Goal: Information Seeking & Learning: Learn about a topic

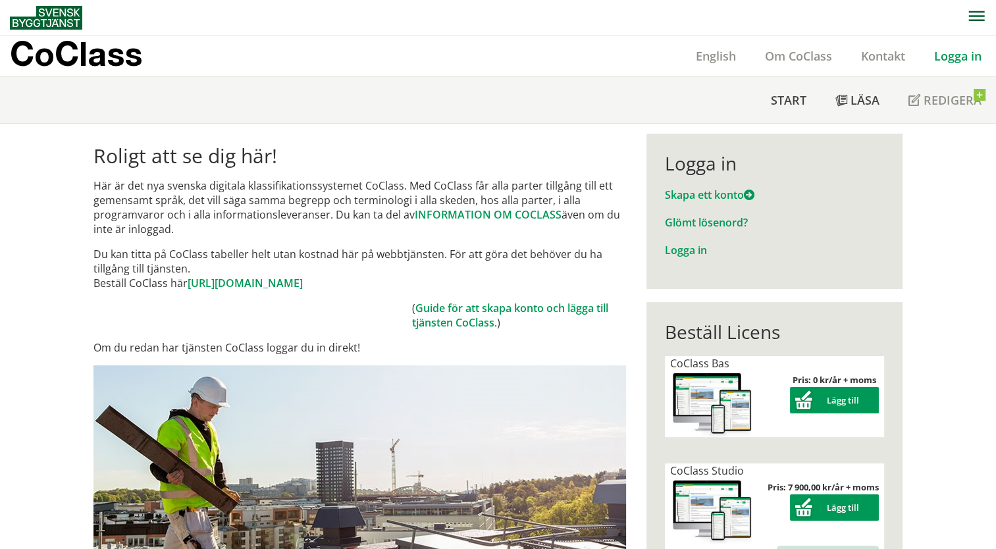
click at [963, 65] on div "Logga in" at bounding box center [958, 56] width 76 height 41
click at [958, 58] on link "Logga in" at bounding box center [958, 56] width 76 height 16
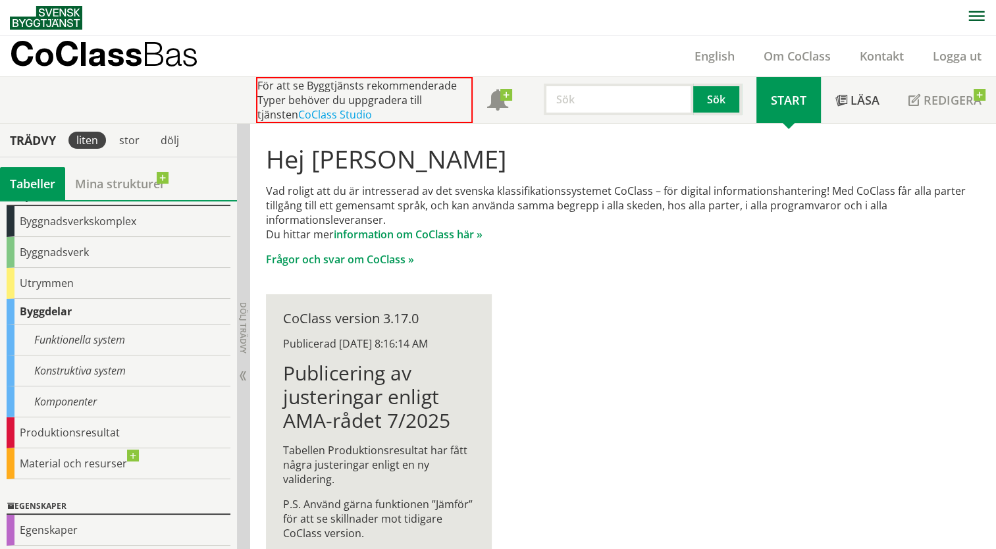
scroll to position [63, 0]
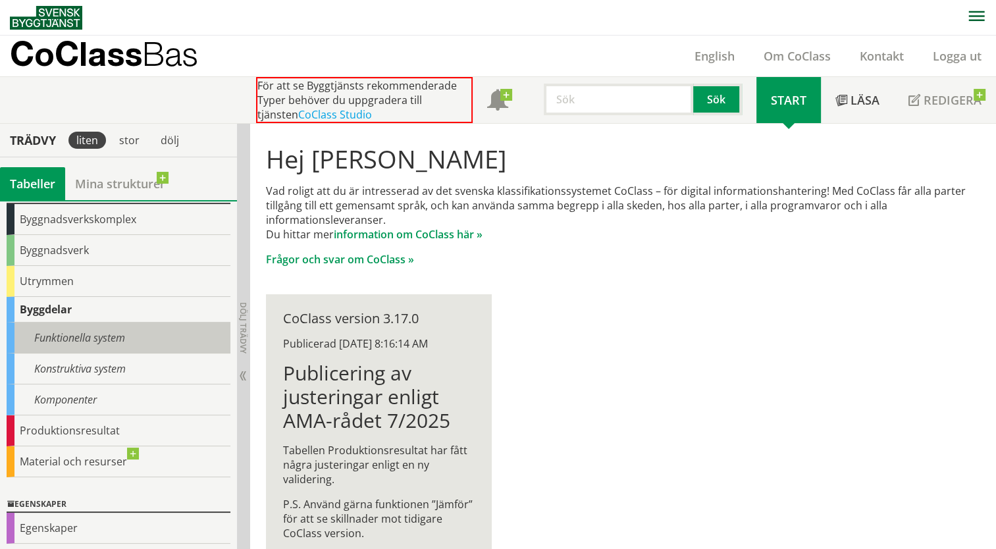
click at [63, 344] on div "Funktionella system" at bounding box center [119, 338] width 224 height 31
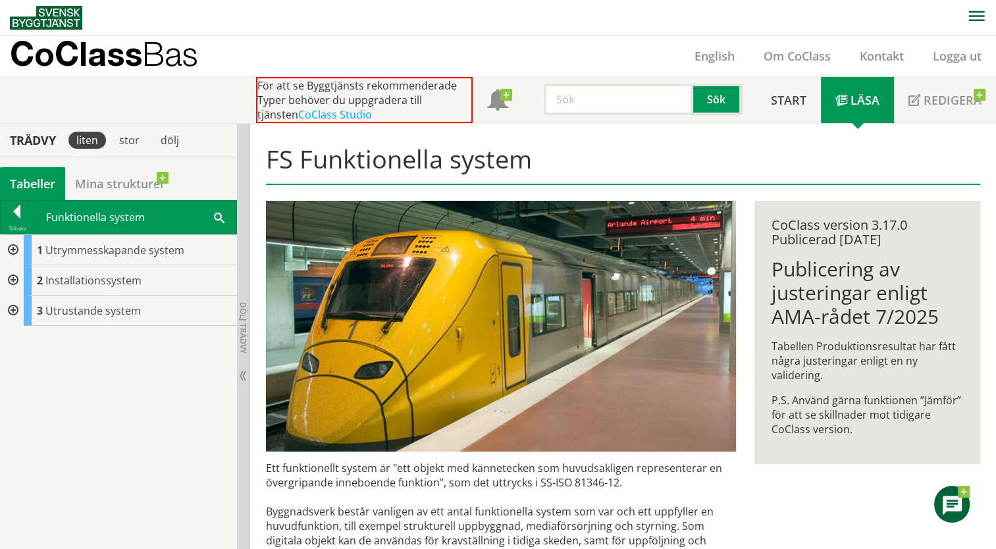
click at [11, 307] on div at bounding box center [12, 311] width 24 height 30
drag, startPoint x: 11, startPoint y: 307, endPoint x: 4, endPoint y: 271, distance: 36.8
click at [4, 271] on div "1 Utrymmesskapande system 2 Installationssystem 3 Utrustande system S Anordning…" at bounding box center [118, 310] width 237 height 151
click at [25, 370] on div at bounding box center [23, 371] width 24 height 30
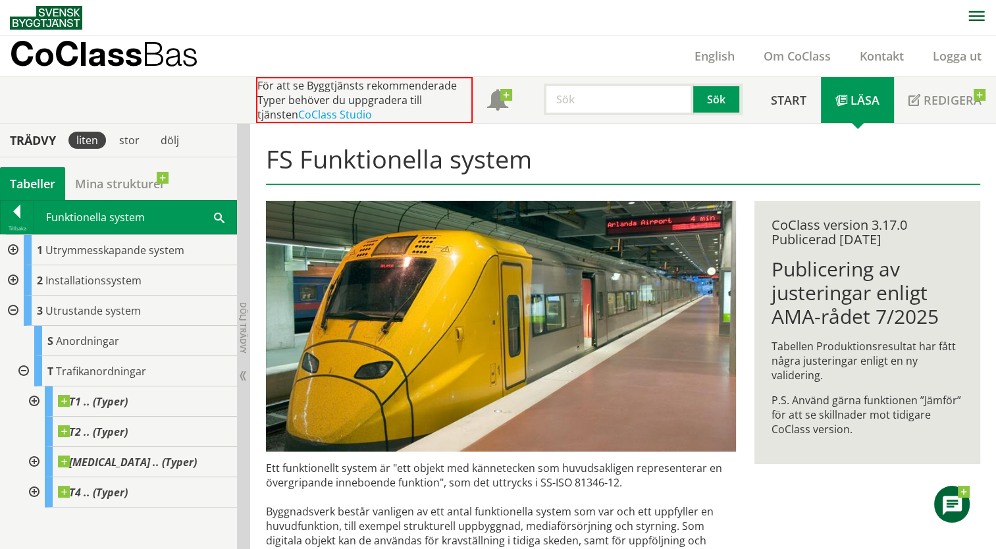
click at [24, 373] on div at bounding box center [23, 371] width 24 height 30
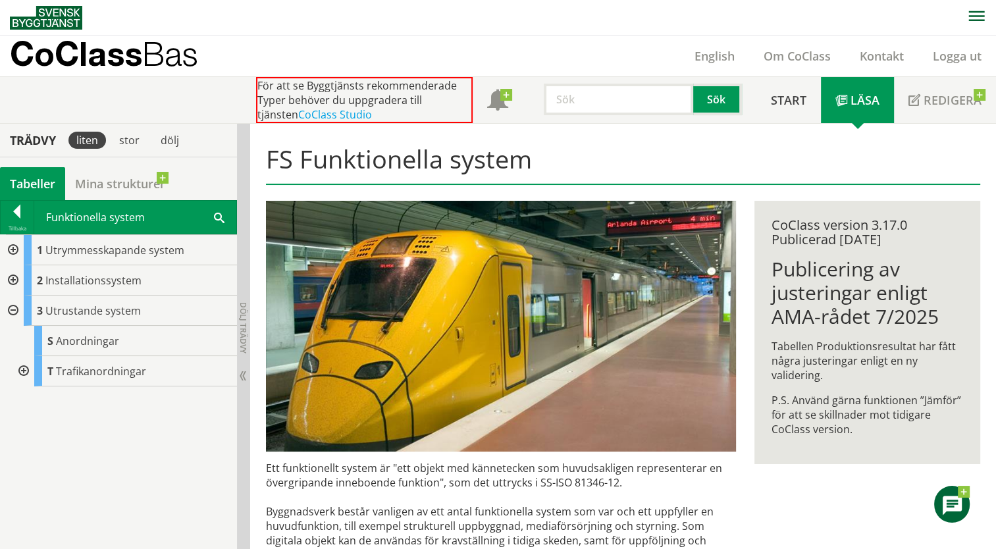
click at [13, 275] on div at bounding box center [12, 280] width 24 height 30
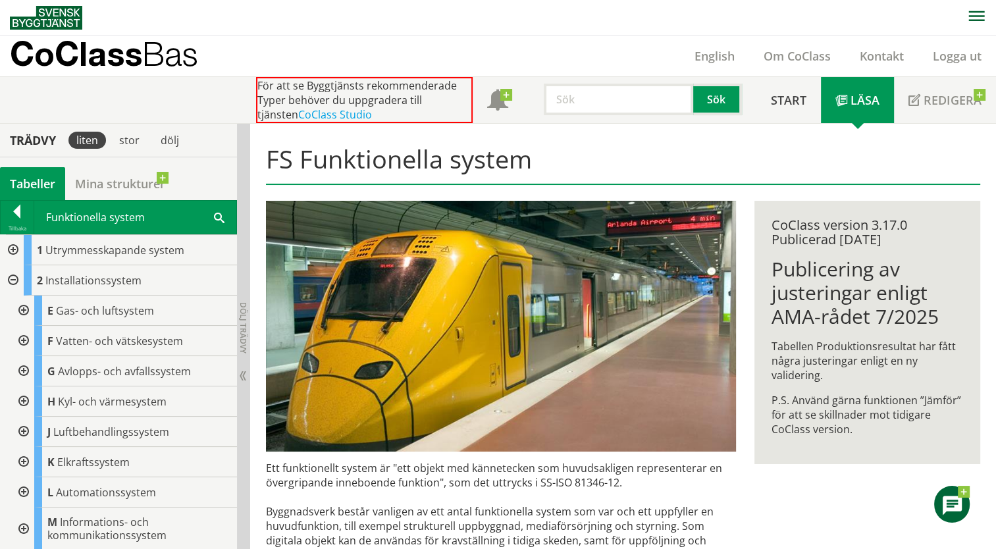
click at [13, 246] on div at bounding box center [12, 250] width 24 height 30
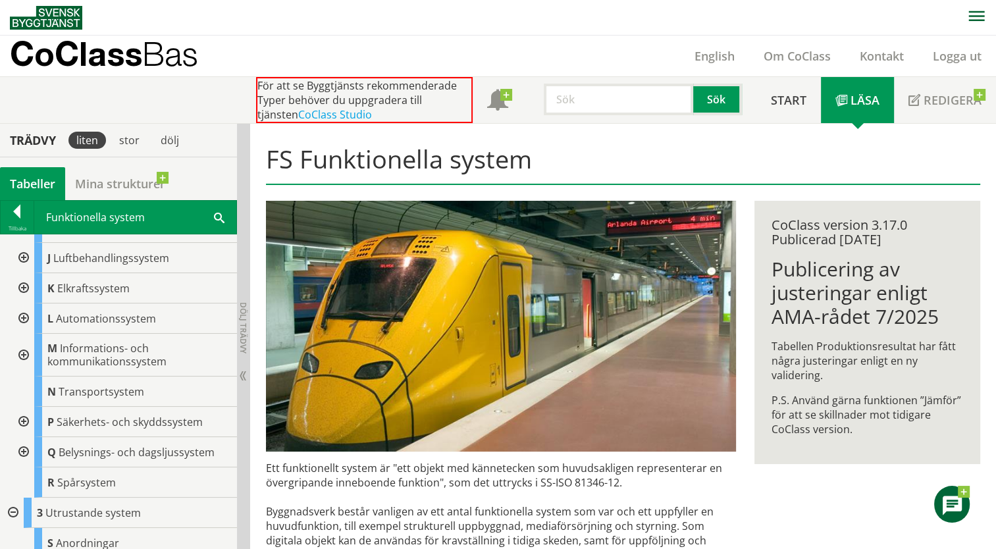
scroll to position [296, 0]
click at [12, 224] on div "Tillbaka" at bounding box center [17, 228] width 33 height 11
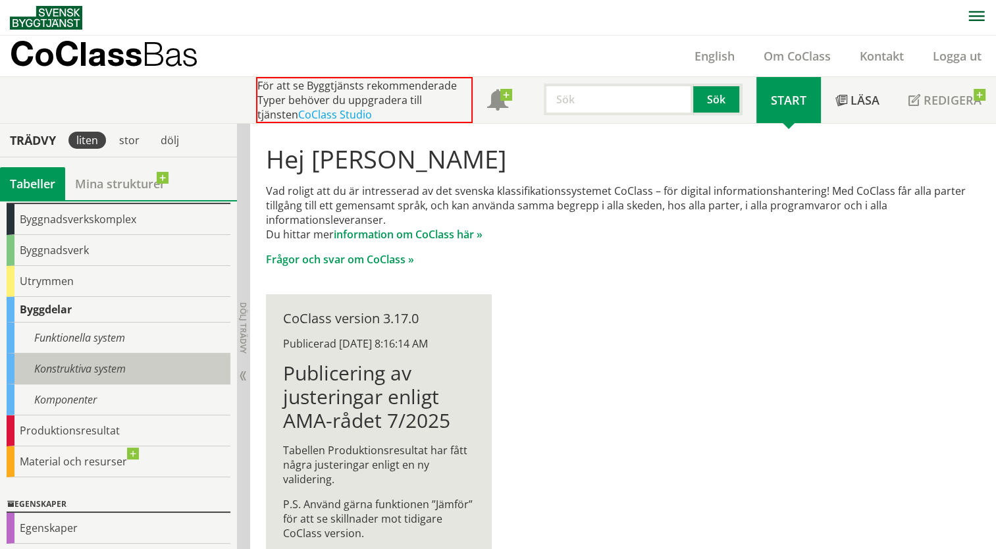
click at [79, 369] on div "Konstruktiva system" at bounding box center [119, 368] width 224 height 31
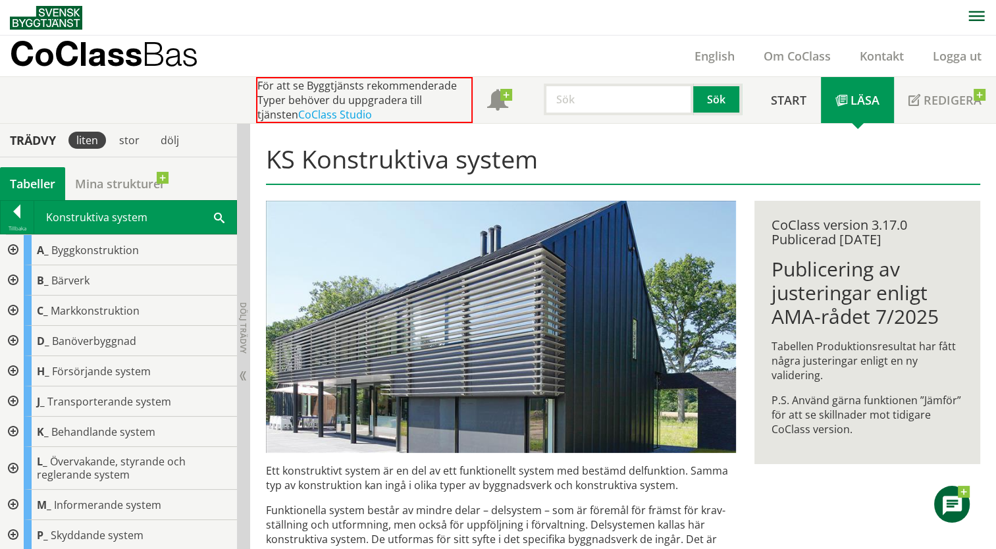
click at [14, 307] on div at bounding box center [12, 311] width 24 height 30
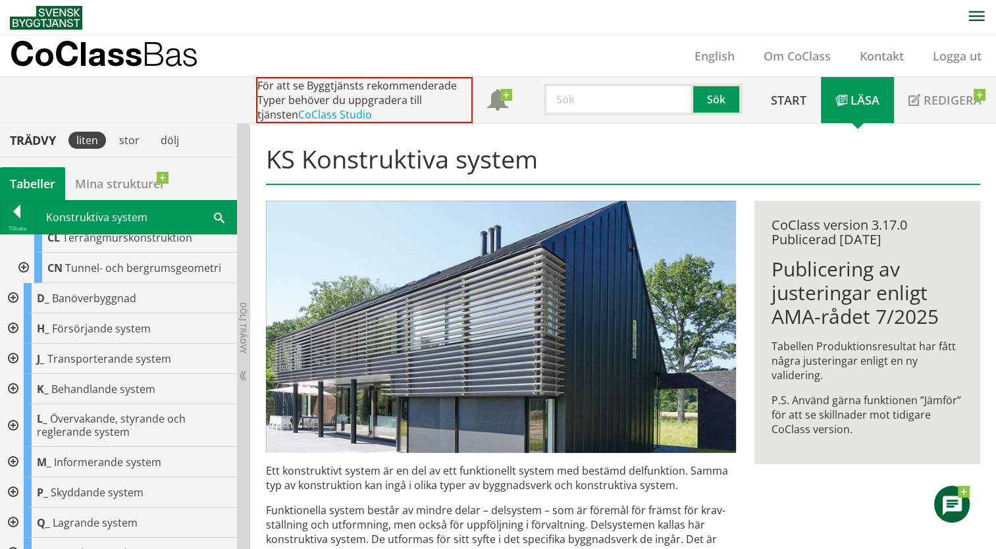
scroll to position [462, 0]
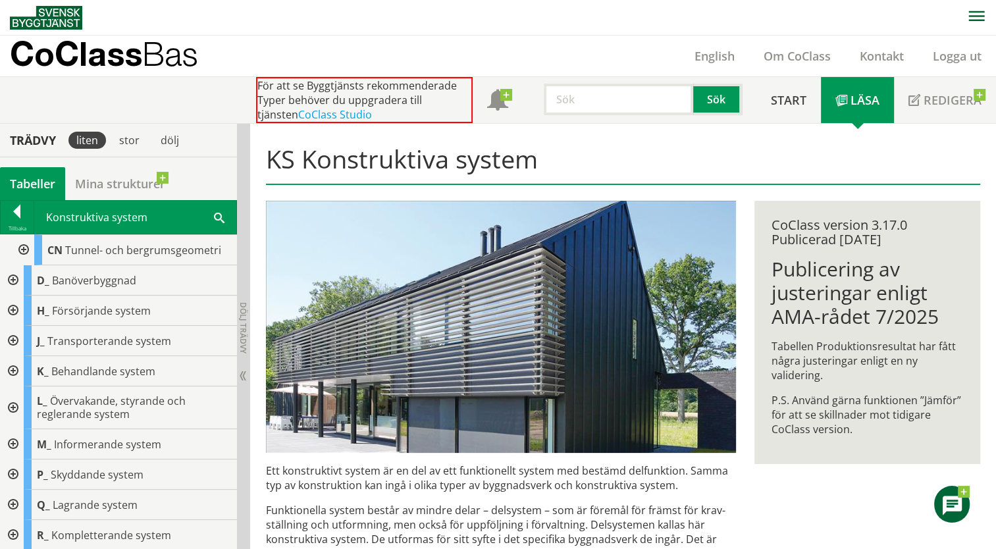
click at [13, 530] on div at bounding box center [12, 535] width 24 height 30
drag, startPoint x: 240, startPoint y: 440, endPoint x: 235, endPoint y: 453, distance: 13.3
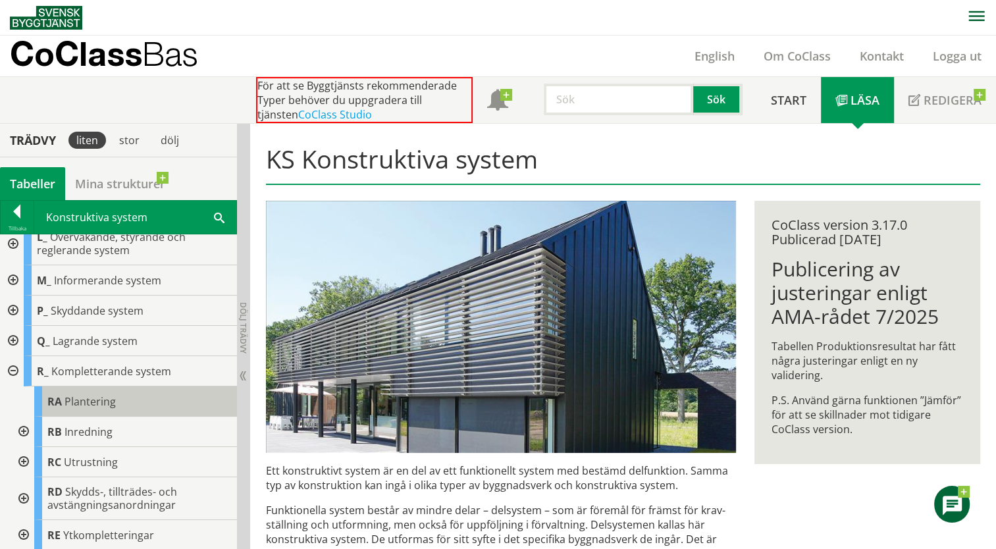
click at [103, 403] on span "Plantering" at bounding box center [90, 401] width 51 height 14
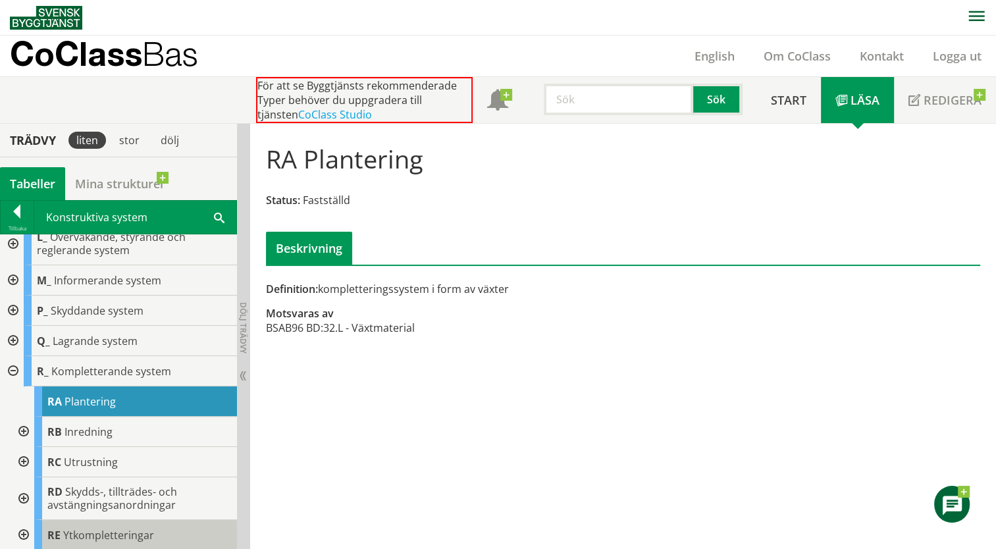
click at [82, 528] on span "Ytkompletteringar" at bounding box center [108, 535] width 91 height 14
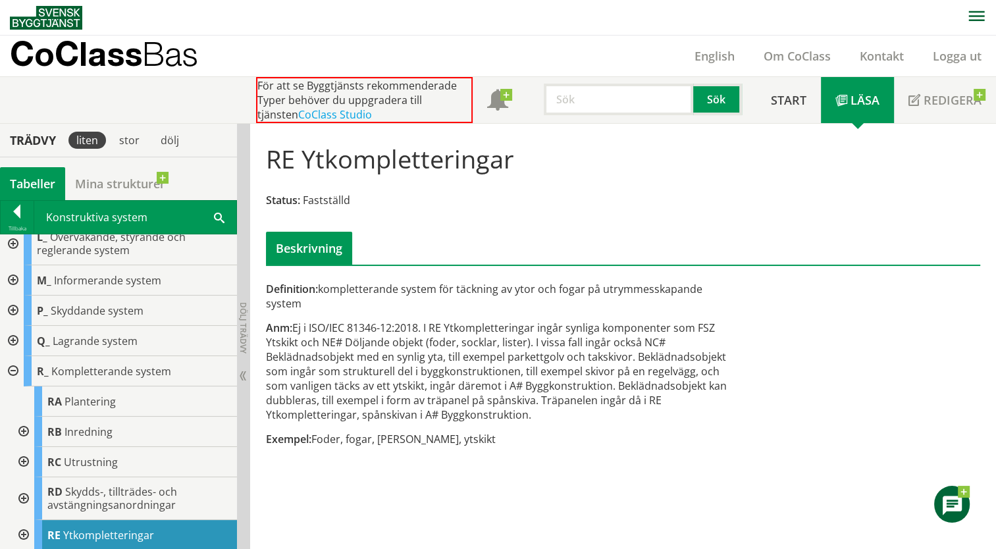
click at [25, 533] on div at bounding box center [23, 535] width 24 height 30
